Goal: Transaction & Acquisition: Purchase product/service

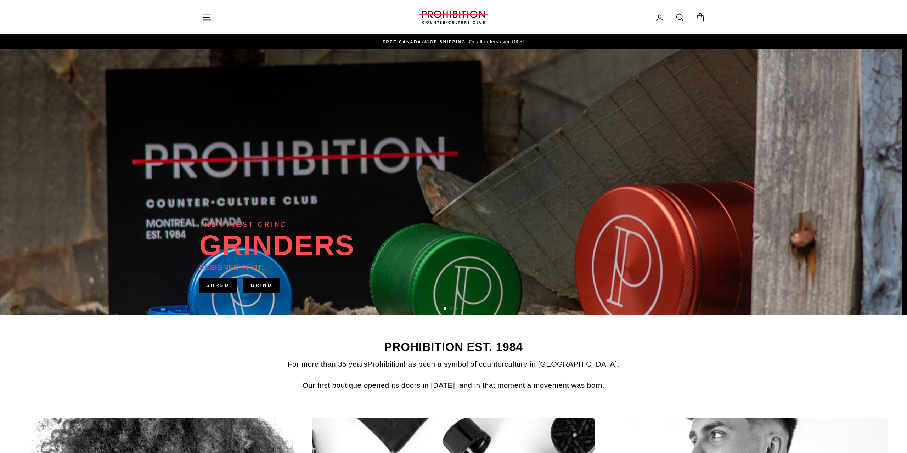
click at [0, 0] on div "STAY FADED. Sign-up to keep up with what's going on, and get exclusive offers a…" at bounding box center [0, 0] width 0 height 0
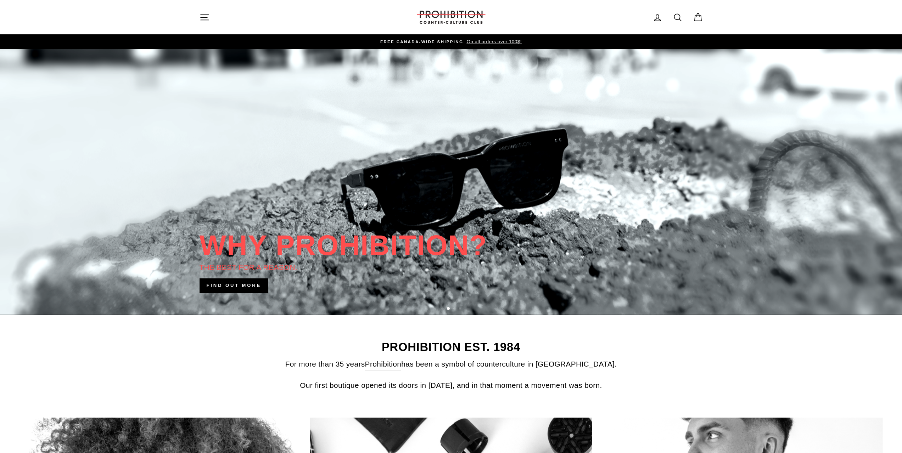
click at [676, 15] on icon at bounding box center [678, 17] width 10 height 10
type input "snuff"
click at [199, 5] on button "Search" at bounding box center [206, 17] width 15 height 24
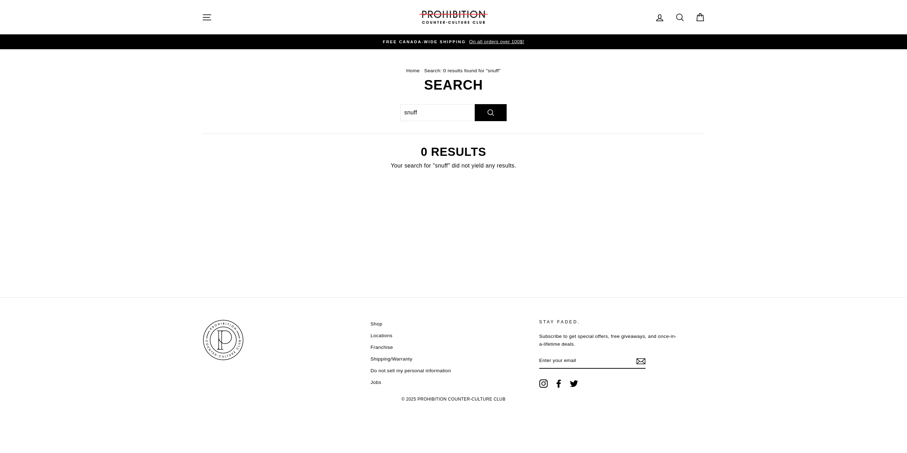
click at [681, 15] on icon at bounding box center [680, 17] width 10 height 10
type input "f"
type input "bullet"
click at [202, 5] on button "Search" at bounding box center [209, 17] width 15 height 24
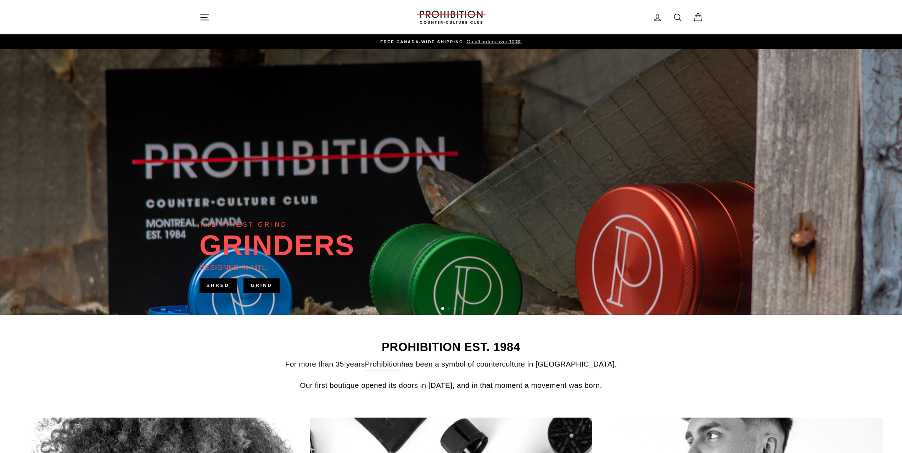
click at [201, 19] on icon "button" at bounding box center [204, 17] width 10 height 10
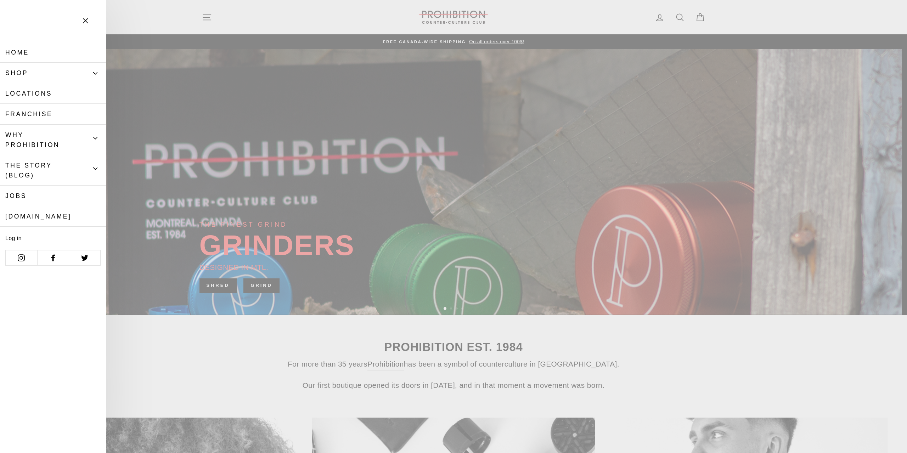
click at [49, 72] on link "Shop" at bounding box center [42, 73] width 85 height 21
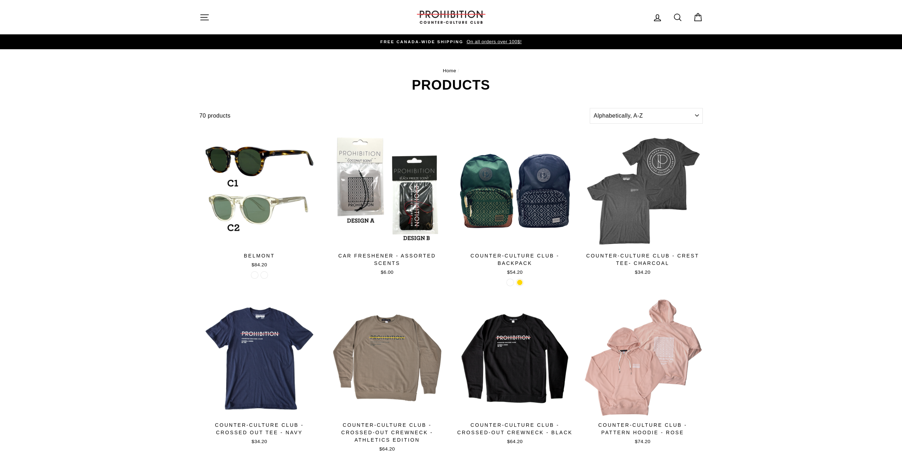
click at [684, 19] on link "Search" at bounding box center [677, 17] width 18 height 15
click at [678, 16] on input "Search our store" at bounding box center [448, 17] width 467 height 24
type input "snuff"
click at [199, 5] on button "Search" at bounding box center [206, 17] width 15 height 24
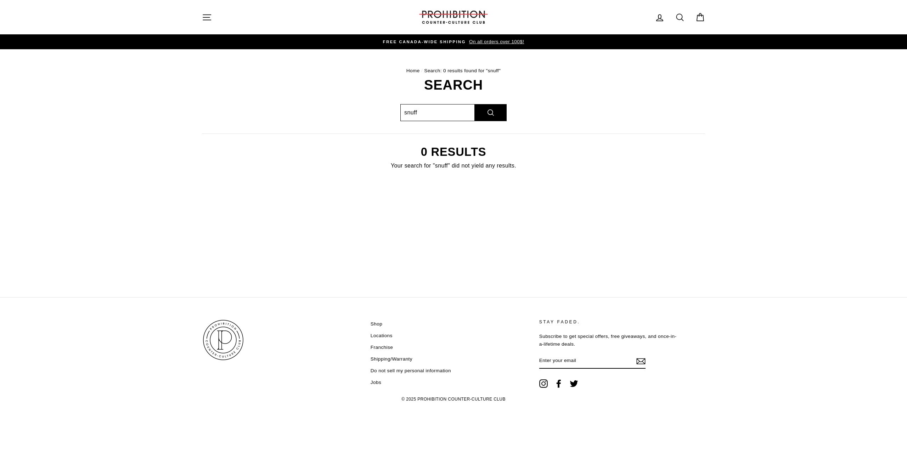
click at [446, 112] on input "snuff" at bounding box center [437, 112] width 74 height 17
type input "s"
click at [475, 104] on button "Search" at bounding box center [491, 112] width 32 height 17
click at [202, 19] on button "Site navigation" at bounding box center [207, 17] width 18 height 15
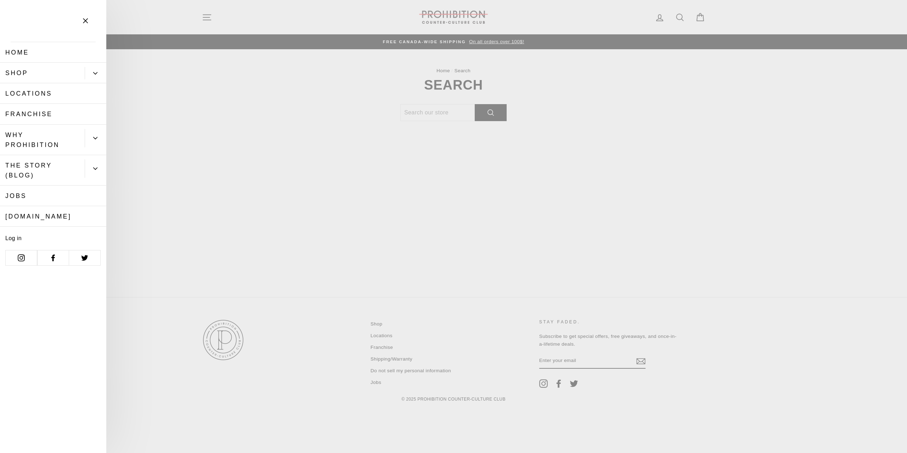
click at [77, 73] on link "Shop" at bounding box center [42, 73] width 85 height 21
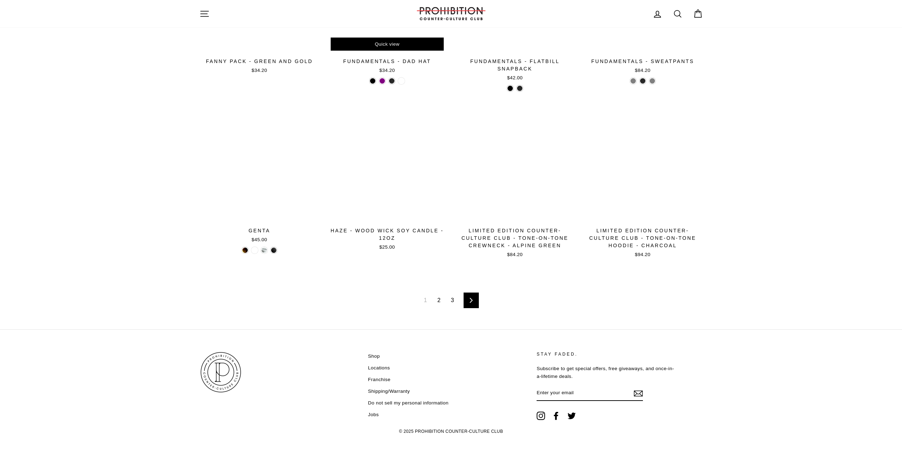
scroll to position [1036, 0]
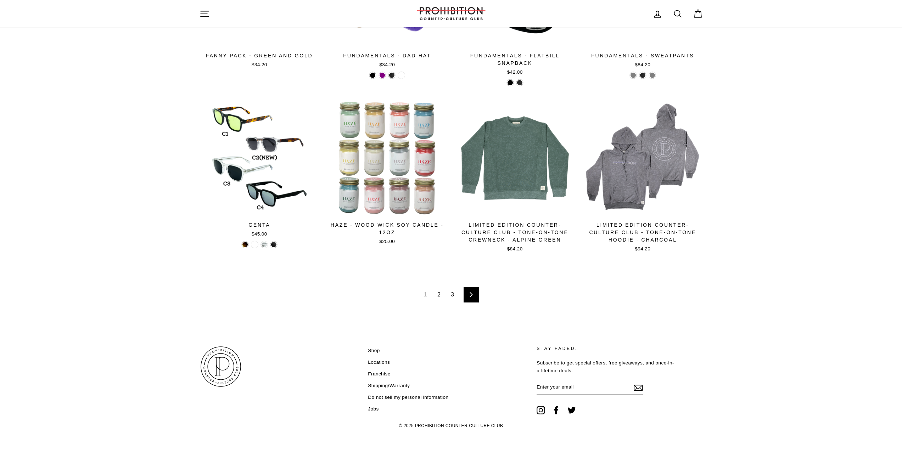
click at [475, 296] on link "Next" at bounding box center [470, 295] width 15 height 16
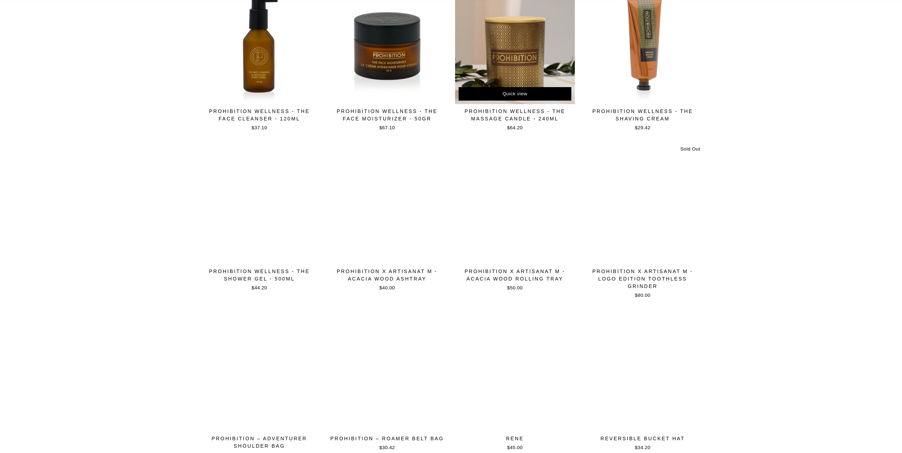
scroll to position [957, 0]
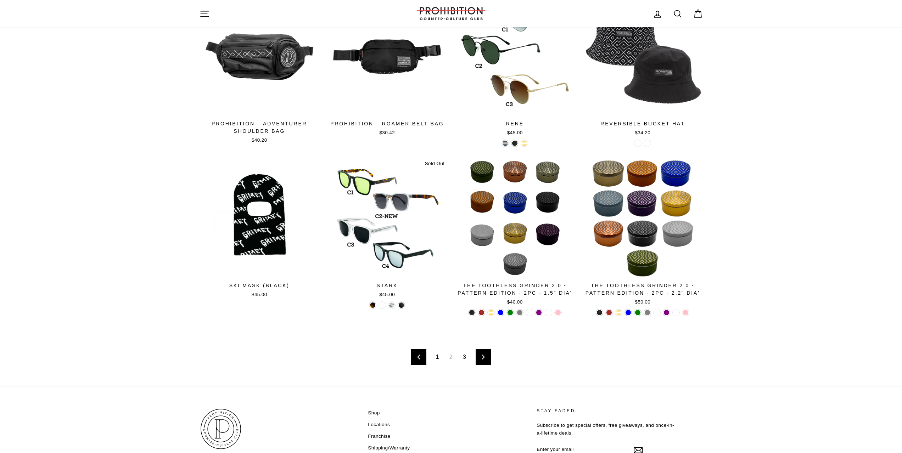
click at [495, 358] on div "Previous 1 2 3 Next" at bounding box center [450, 357] width 503 height 58
click at [489, 359] on link "Next" at bounding box center [483, 357] width 15 height 16
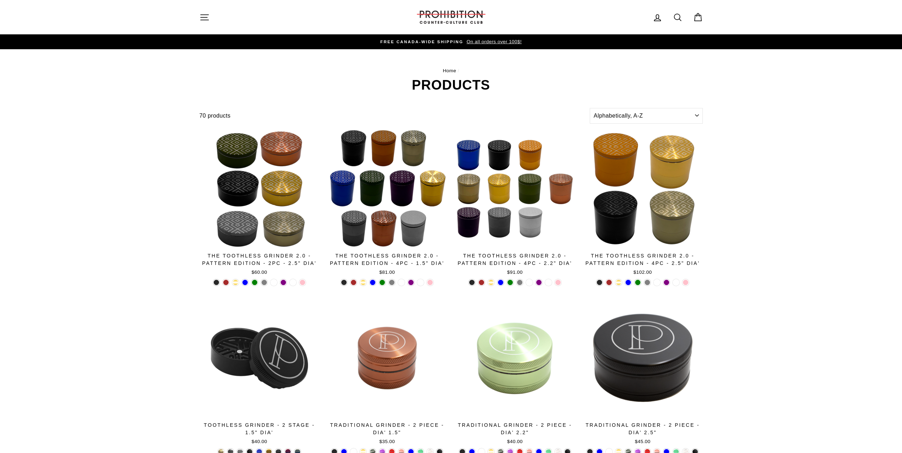
click at [434, 13] on img at bounding box center [451, 17] width 71 height 13
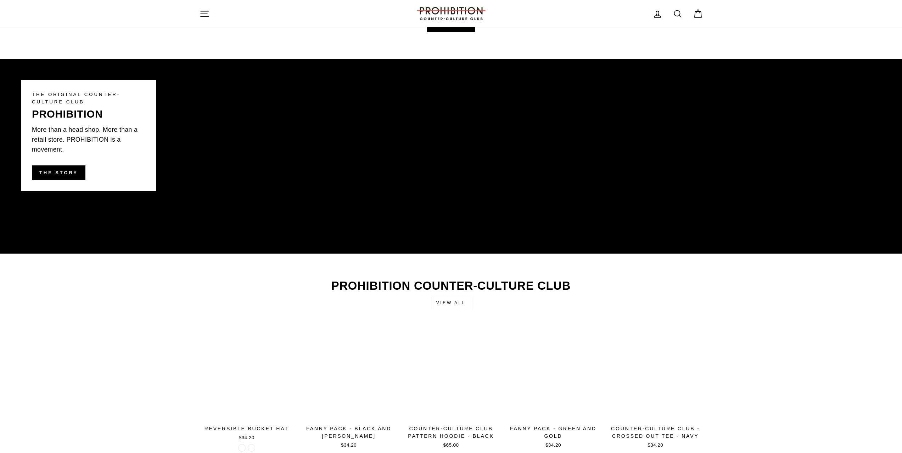
scroll to position [1453, 0]
